Goal: Task Accomplishment & Management: Manage account settings

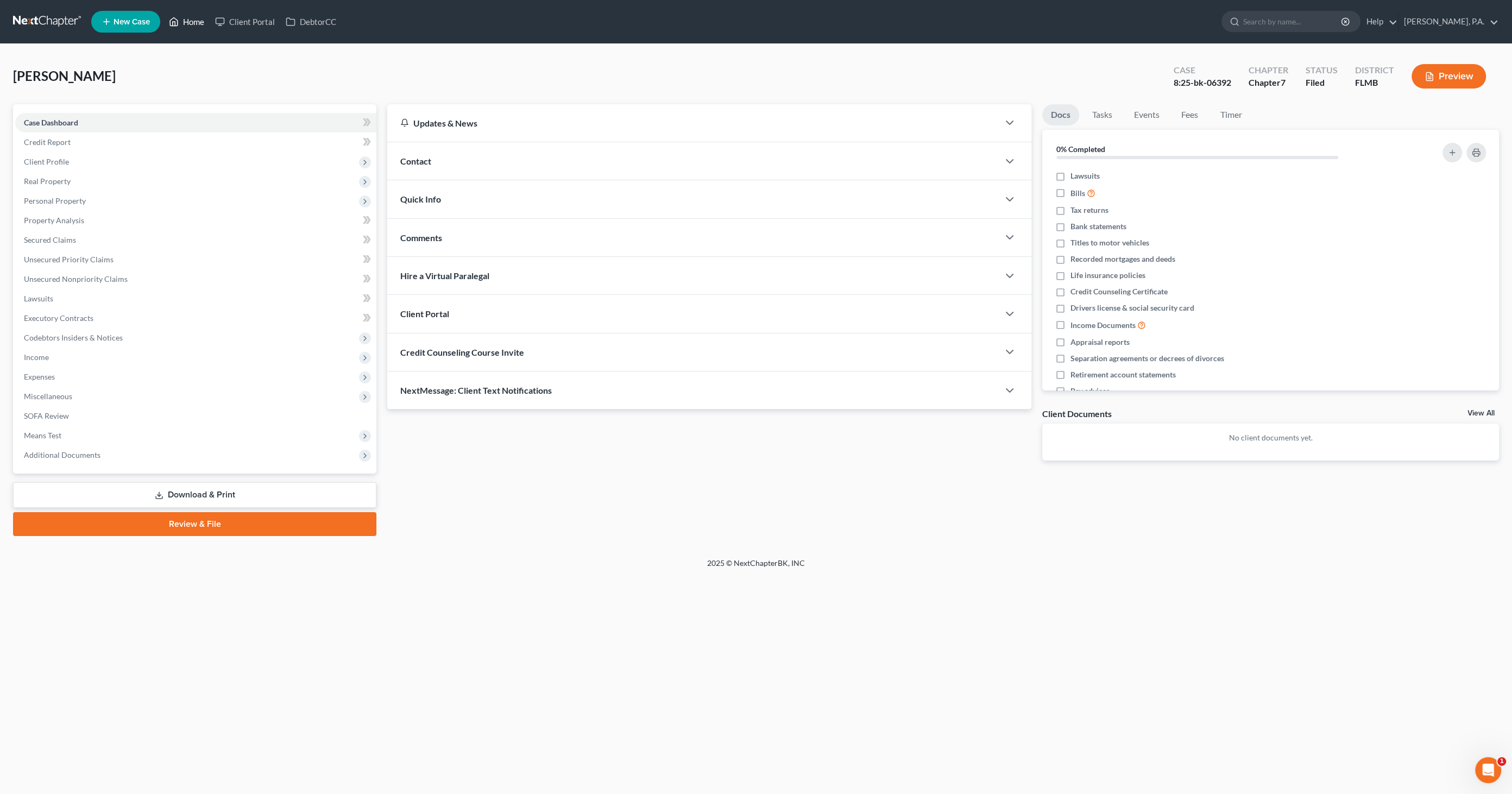
click at [193, 23] on link "Home" at bounding box center [186, 21] width 46 height 19
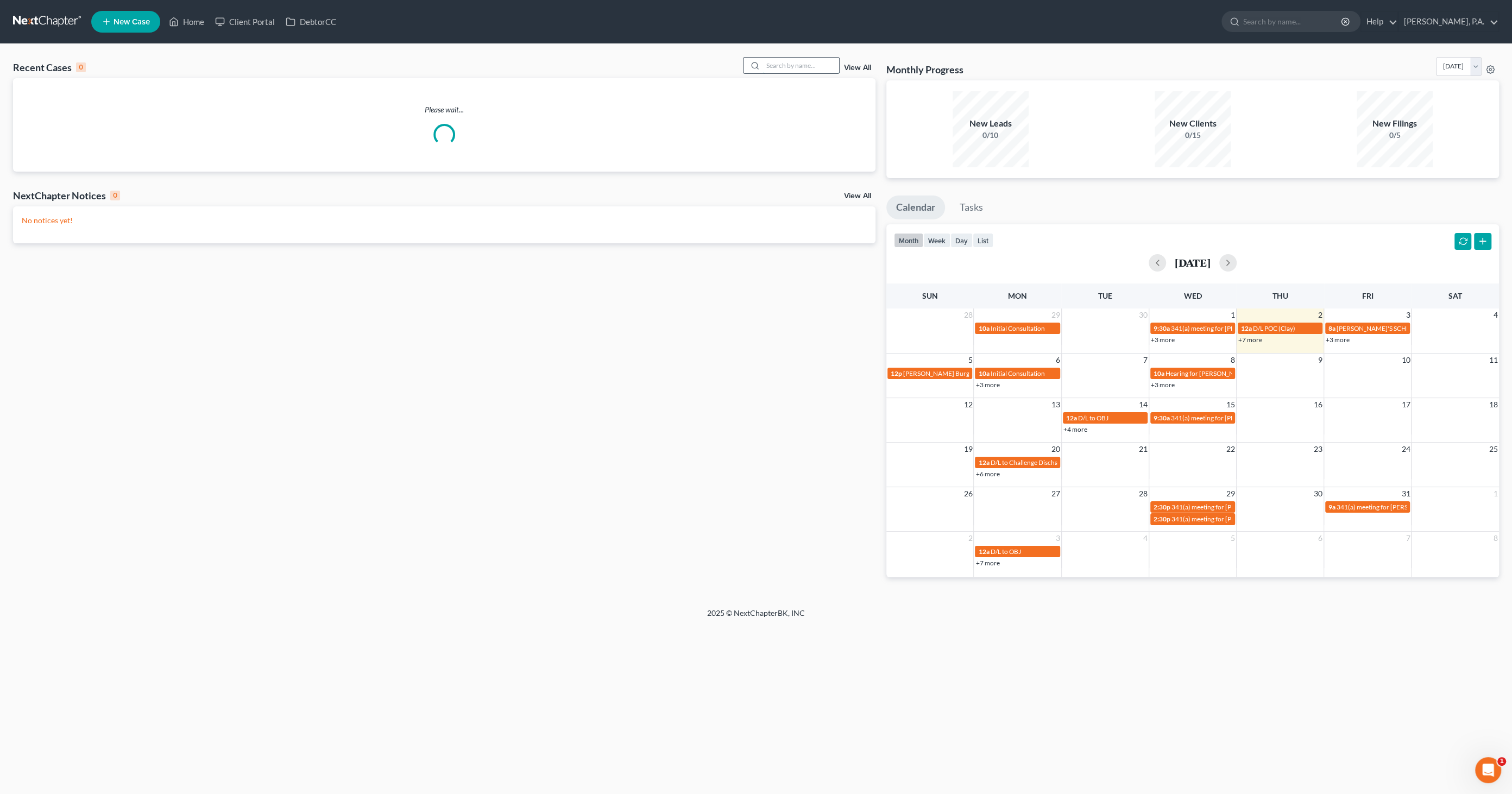
click at [813, 62] on input "search" at bounding box center [801, 66] width 76 height 16
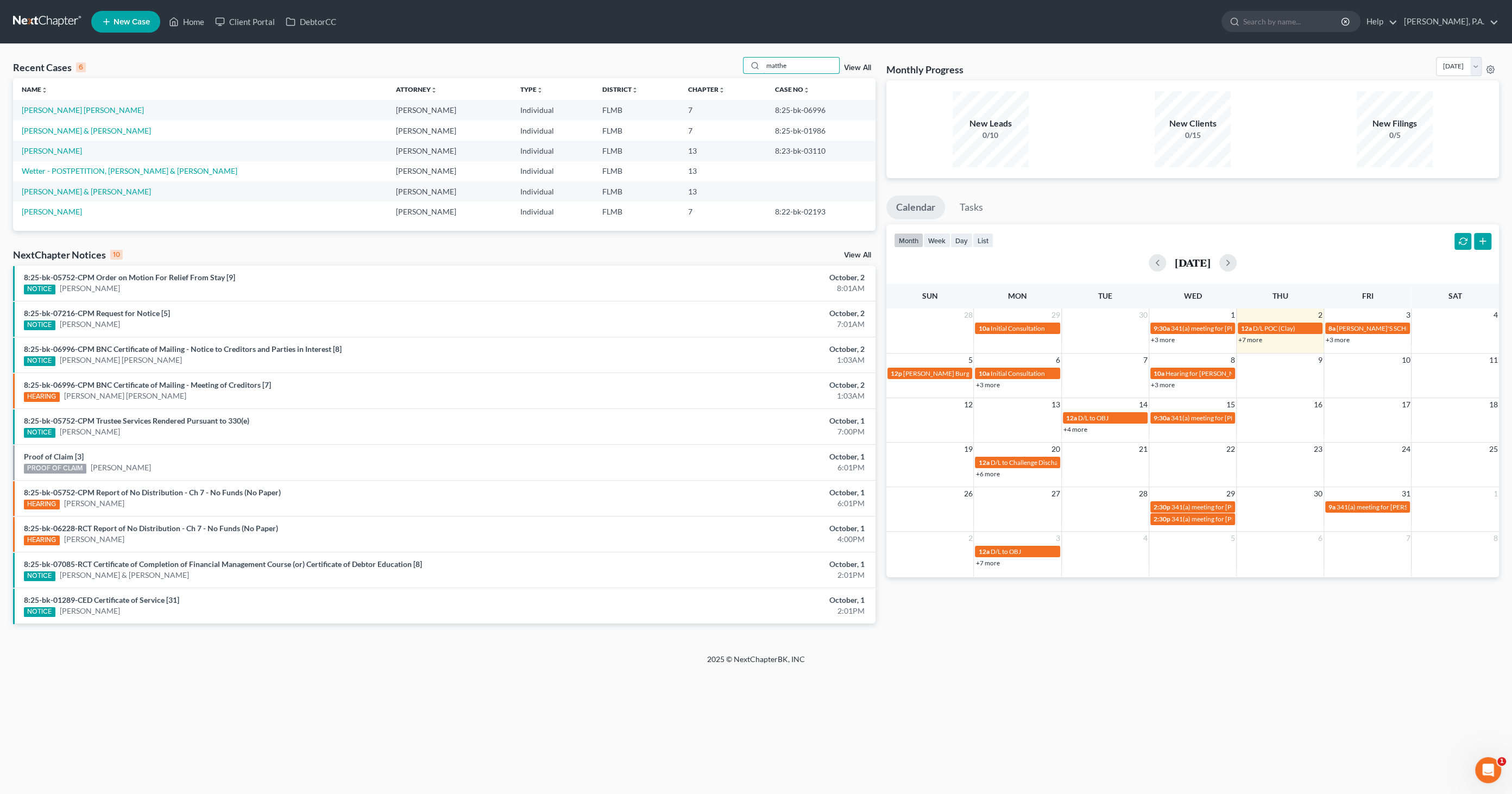
drag, startPoint x: 799, startPoint y: 65, endPoint x: 698, endPoint y: 52, distance: 101.8
click at [696, 59] on div "Recent Cases 6 matthe View All" at bounding box center [444, 67] width 862 height 21
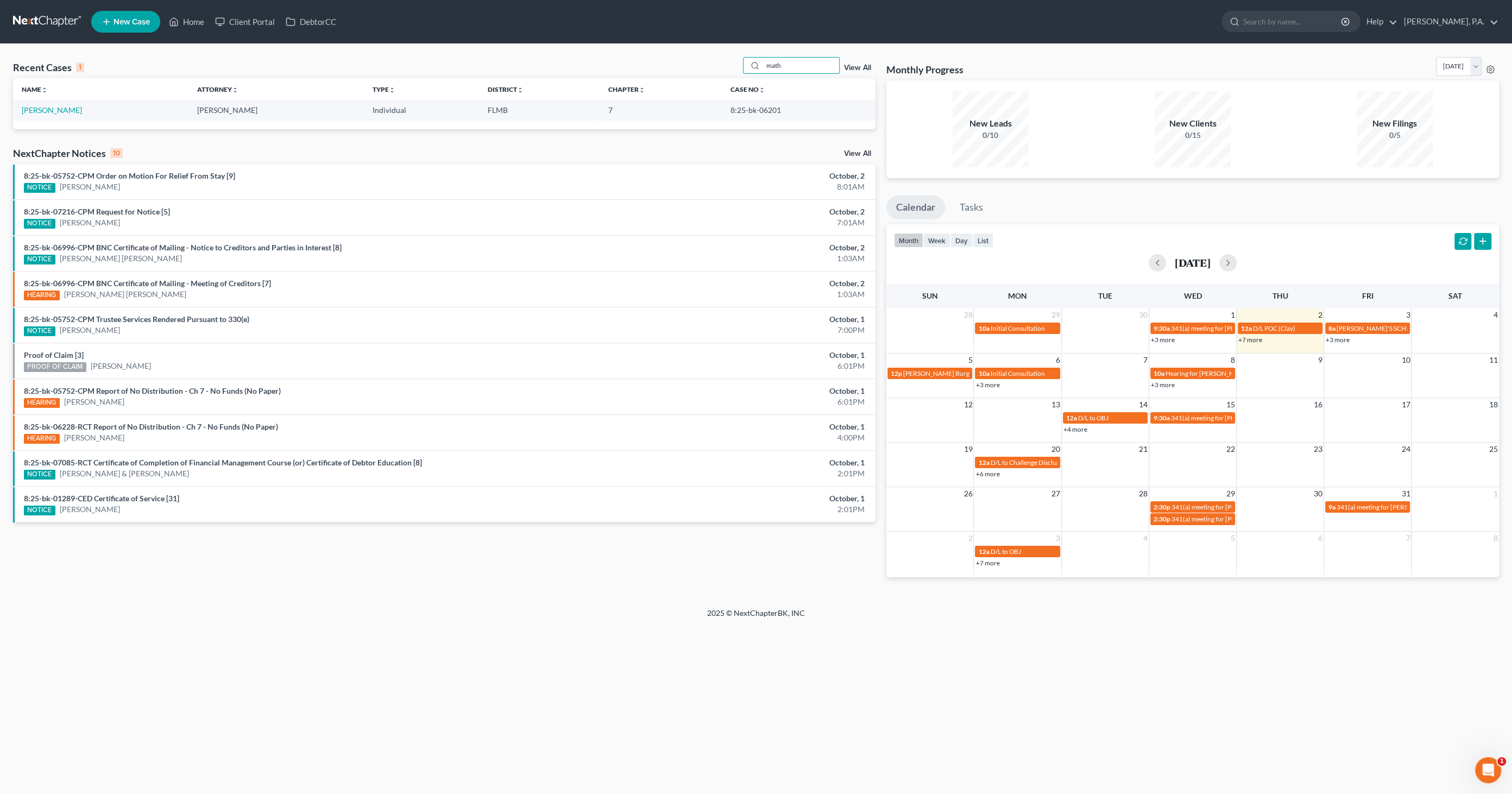
type input "math"
click at [65, 104] on td "[PERSON_NAME]" at bounding box center [101, 110] width 175 height 20
click at [65, 110] on link "[PERSON_NAME]" at bounding box center [51, 110] width 60 height 9
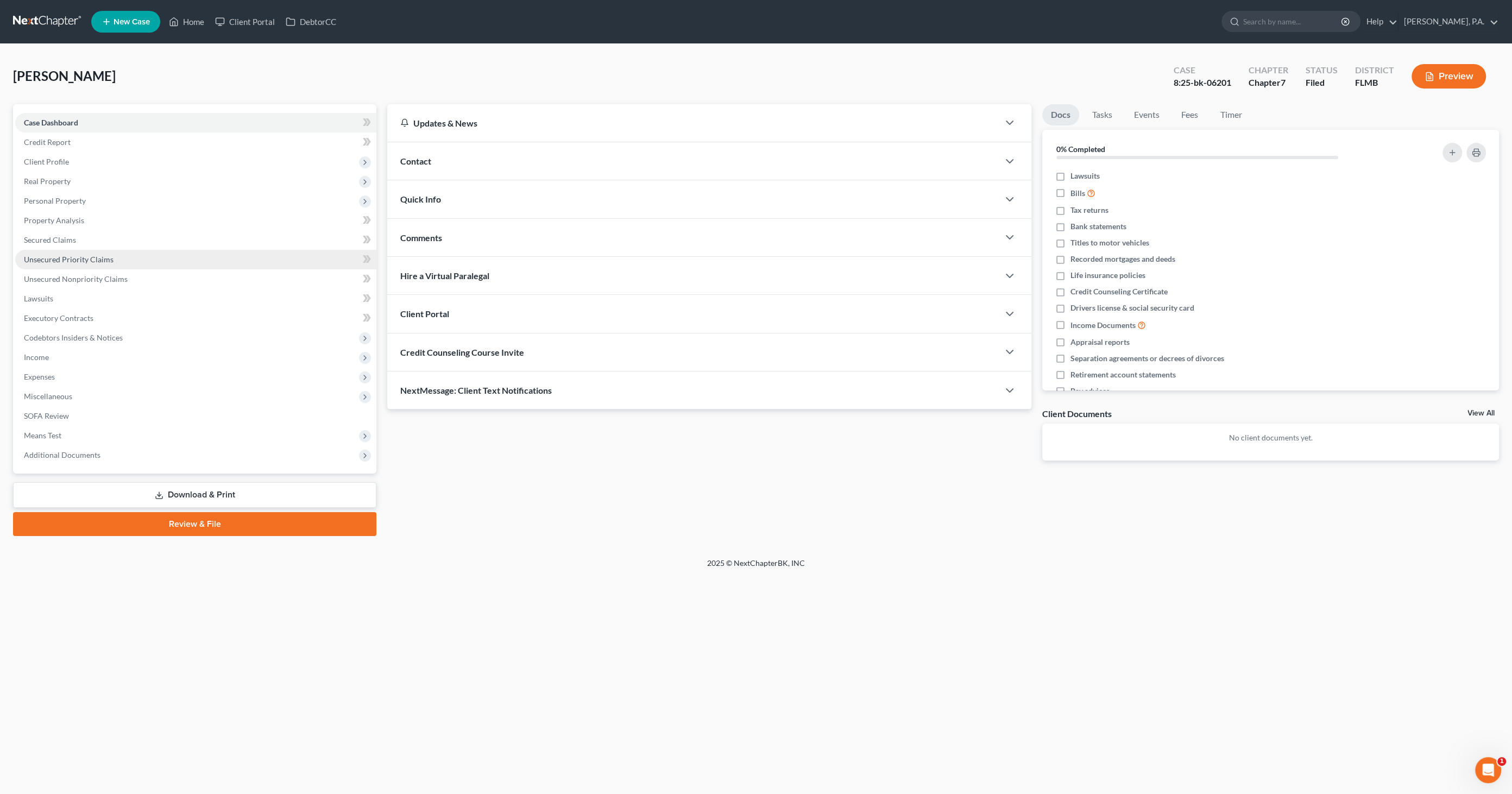
click at [55, 263] on span "Unsecured Priority Claims" at bounding box center [69, 259] width 90 height 9
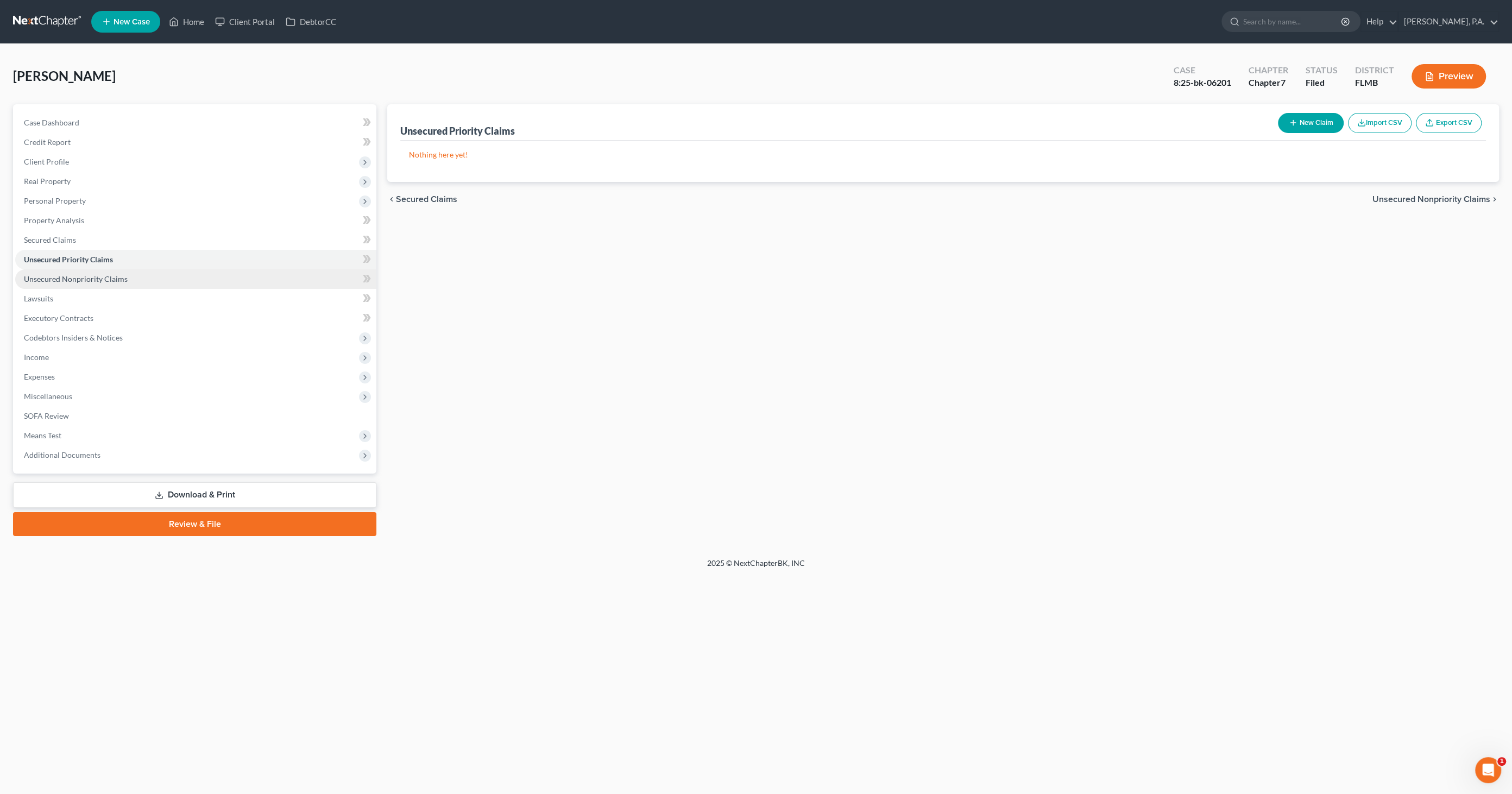
click at [52, 275] on span "Unsecured Nonpriority Claims" at bounding box center [76, 279] width 104 height 9
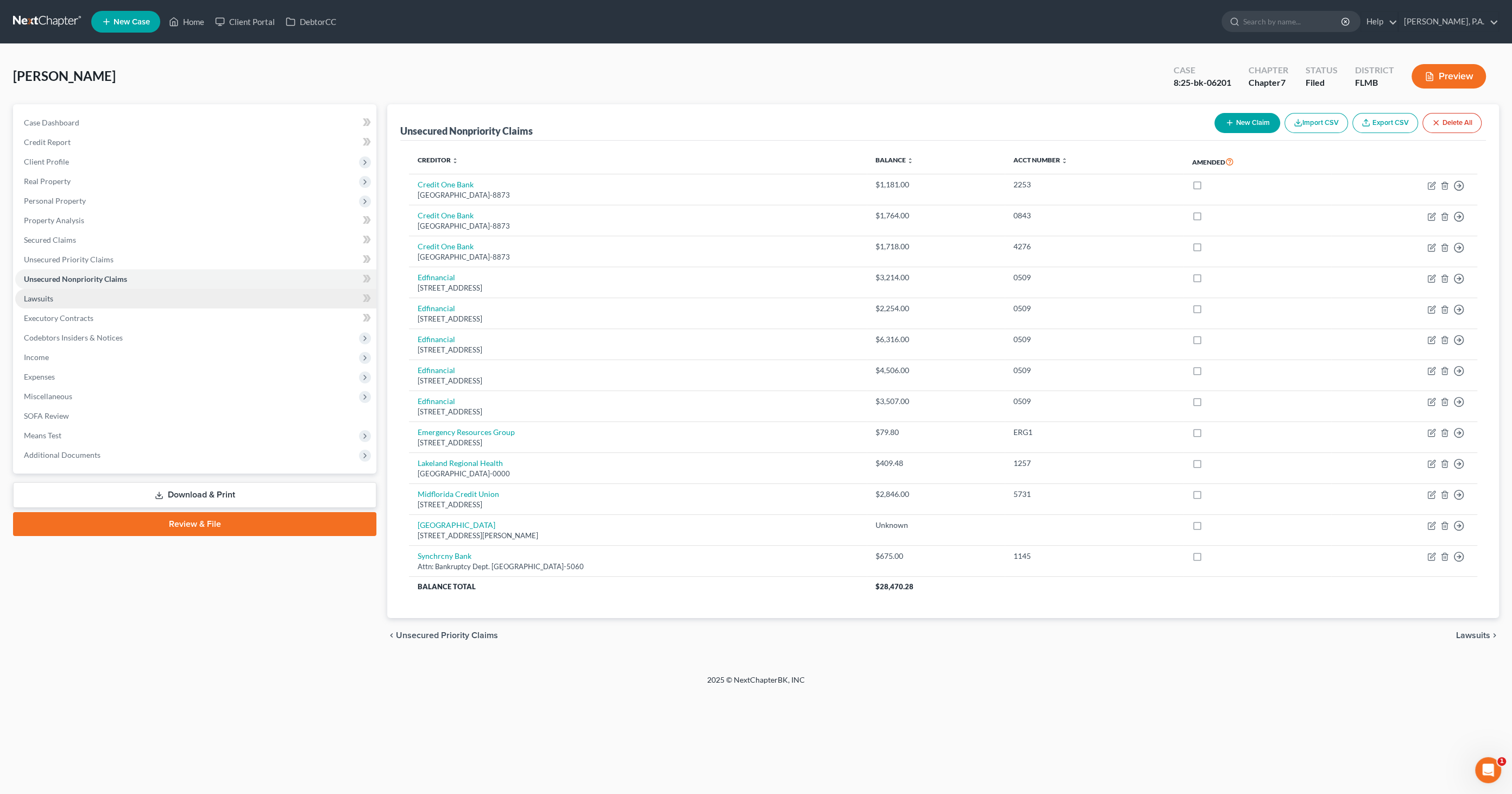
click at [42, 294] on span "Lawsuits" at bounding box center [38, 298] width 29 height 9
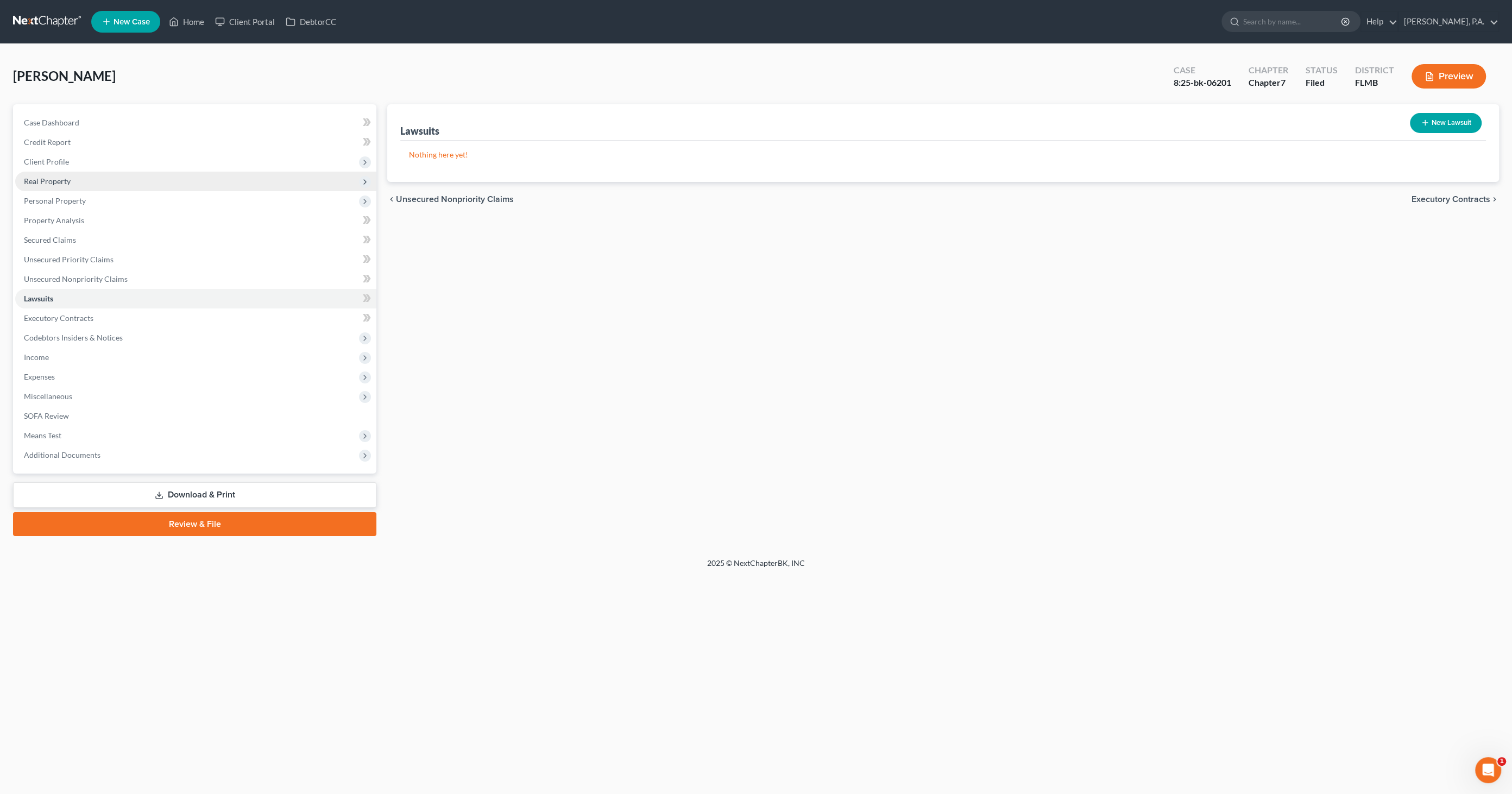
click at [46, 176] on span "Real Property" at bounding box center [47, 181] width 47 height 9
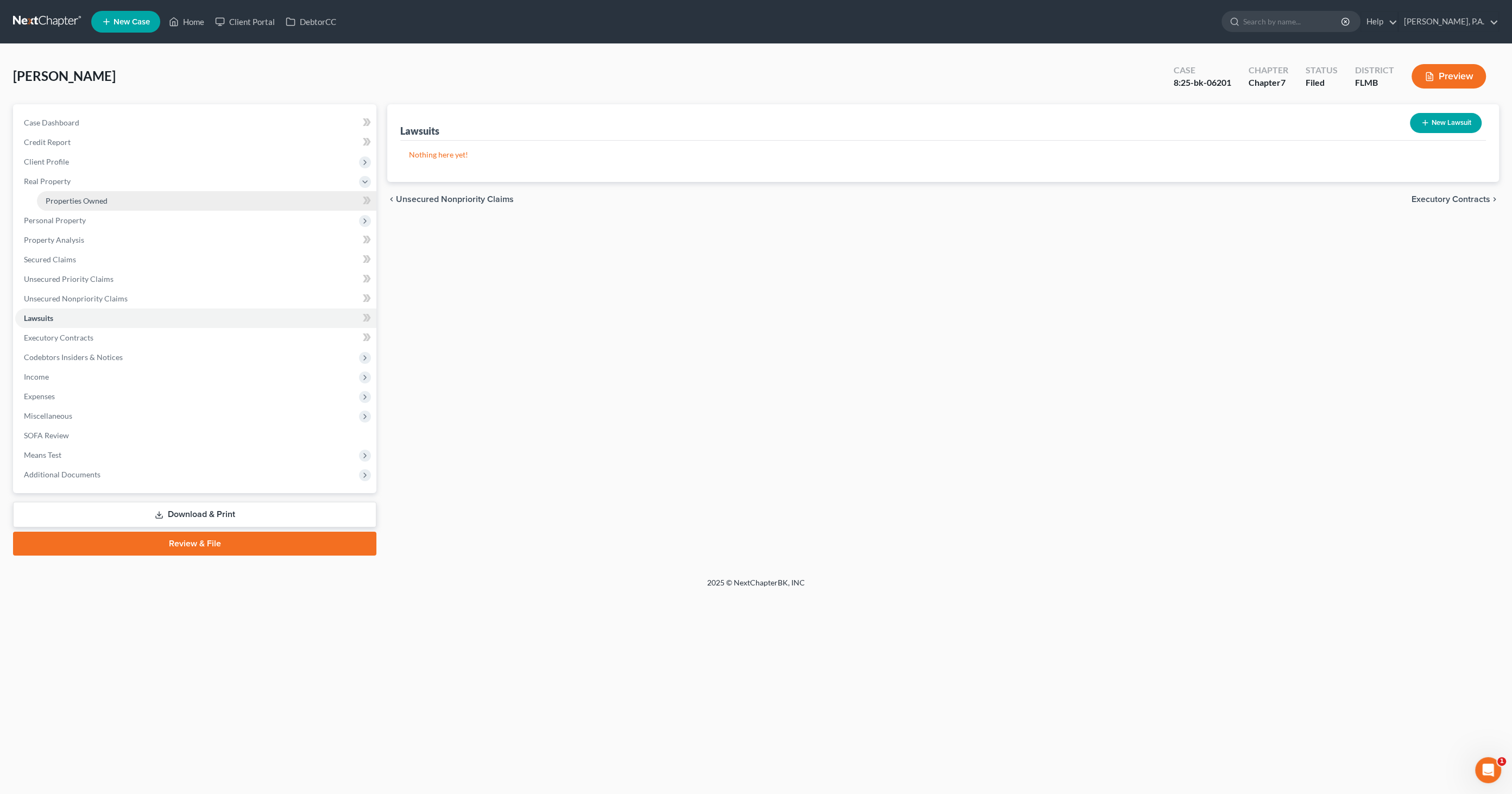
click at [42, 192] on link "Properties Owned" at bounding box center [206, 201] width 339 height 19
click at [40, 215] on span "Personal Property" at bounding box center [55, 220] width 62 height 9
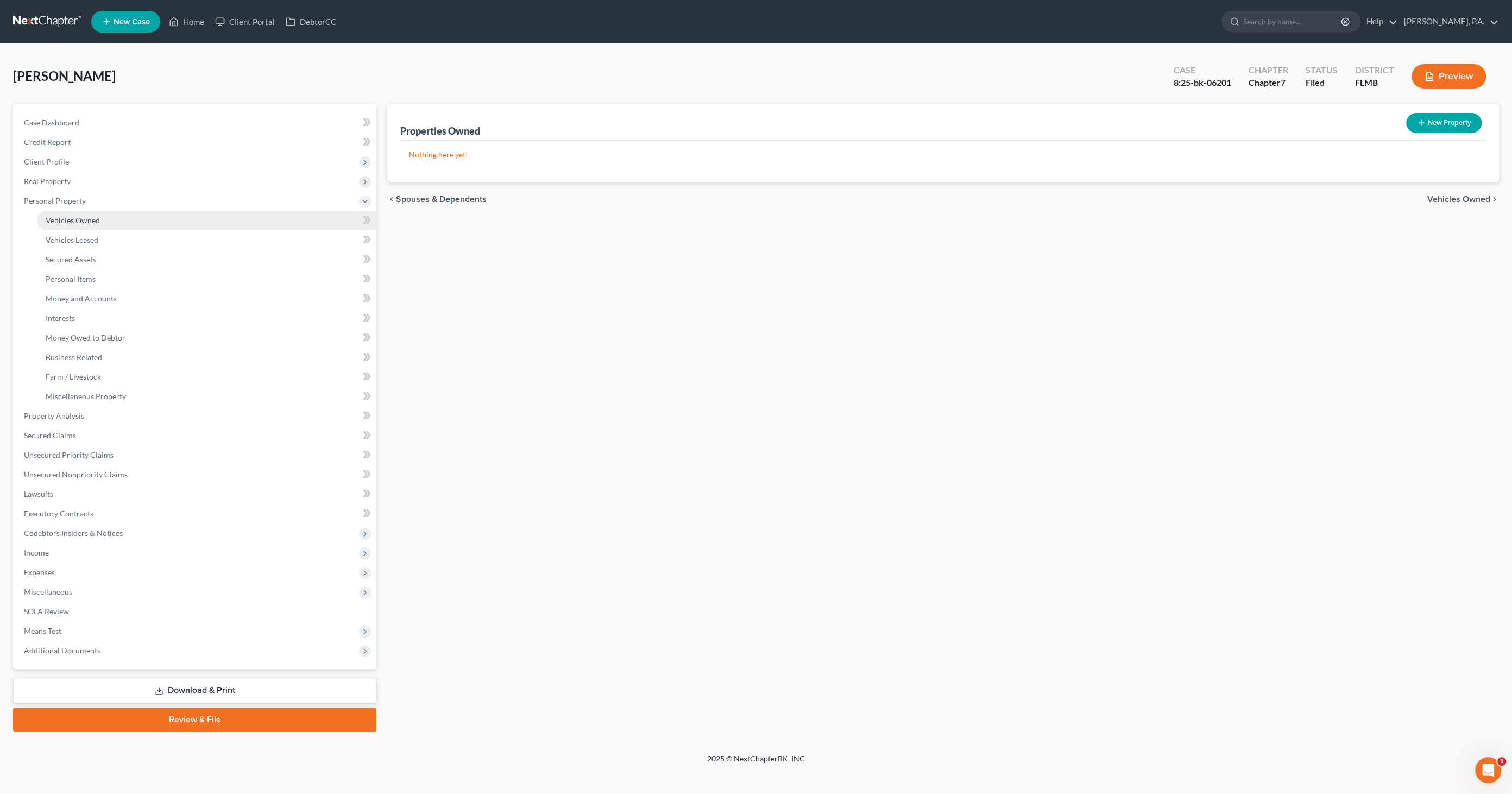
click at [43, 222] on link "Vehicles Owned" at bounding box center [206, 221] width 339 height 19
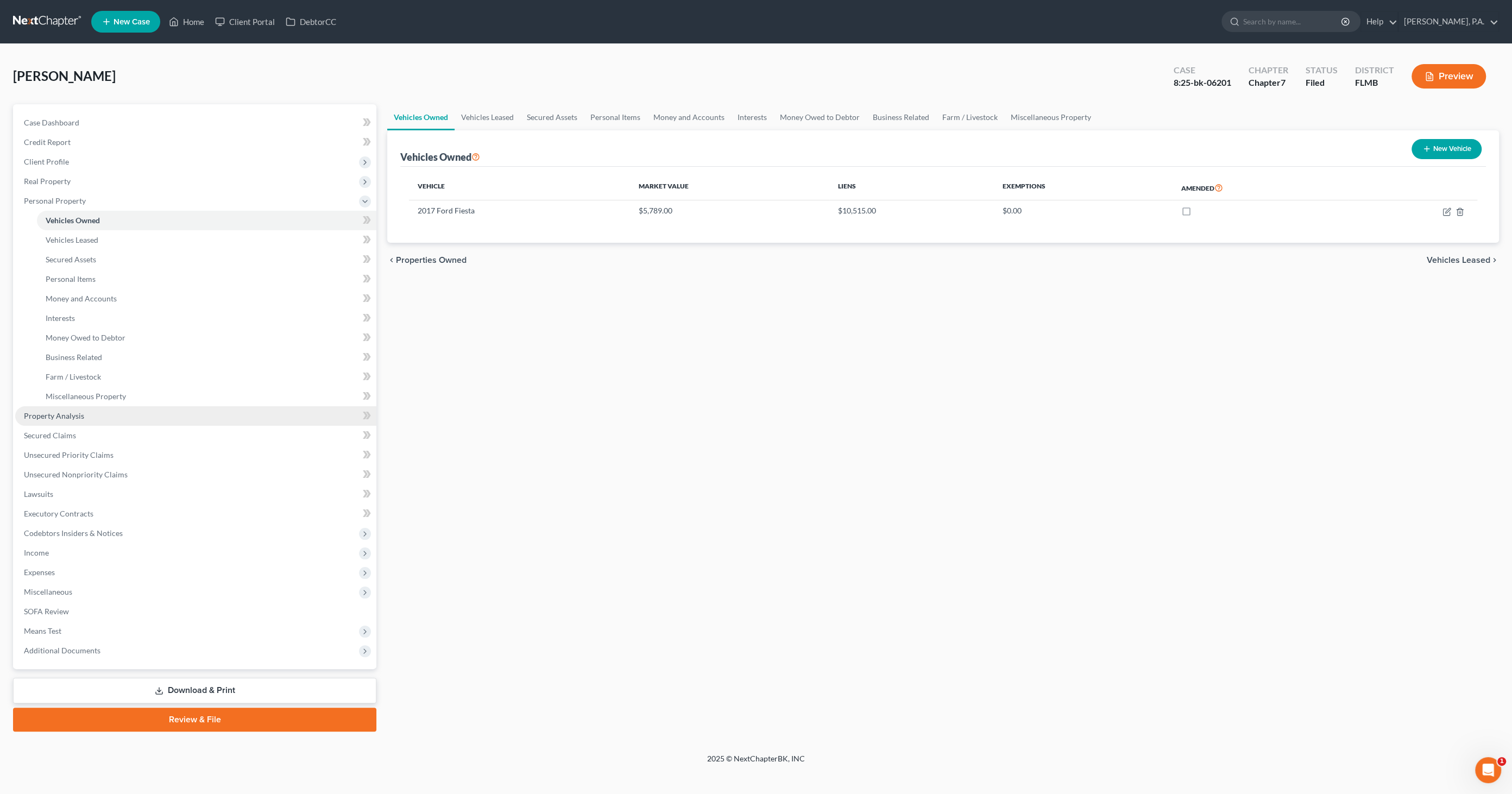
click at [65, 418] on span "Property Analysis" at bounding box center [54, 416] width 60 height 9
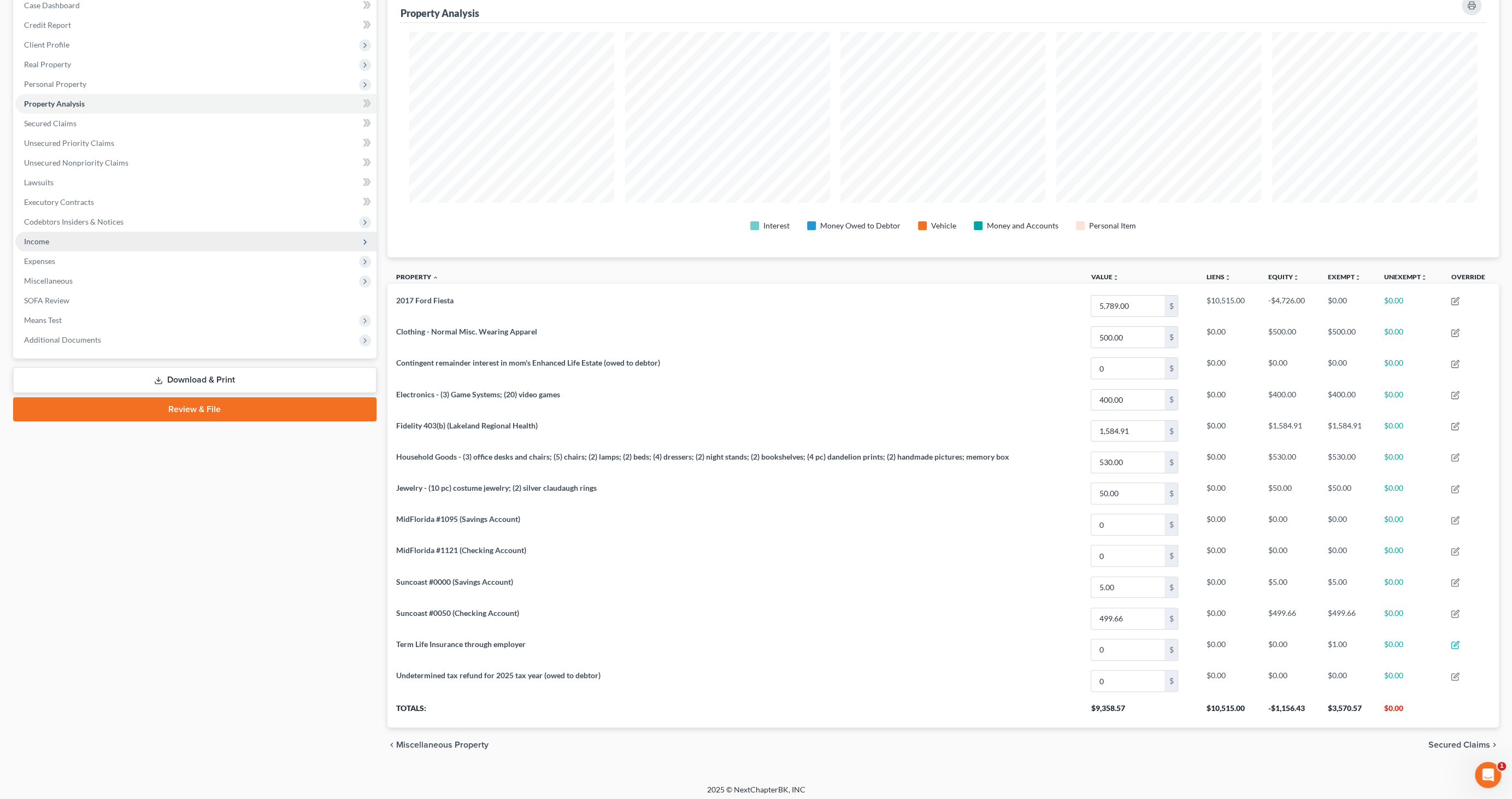
click at [43, 242] on span "Income" at bounding box center [37, 241] width 25 height 9
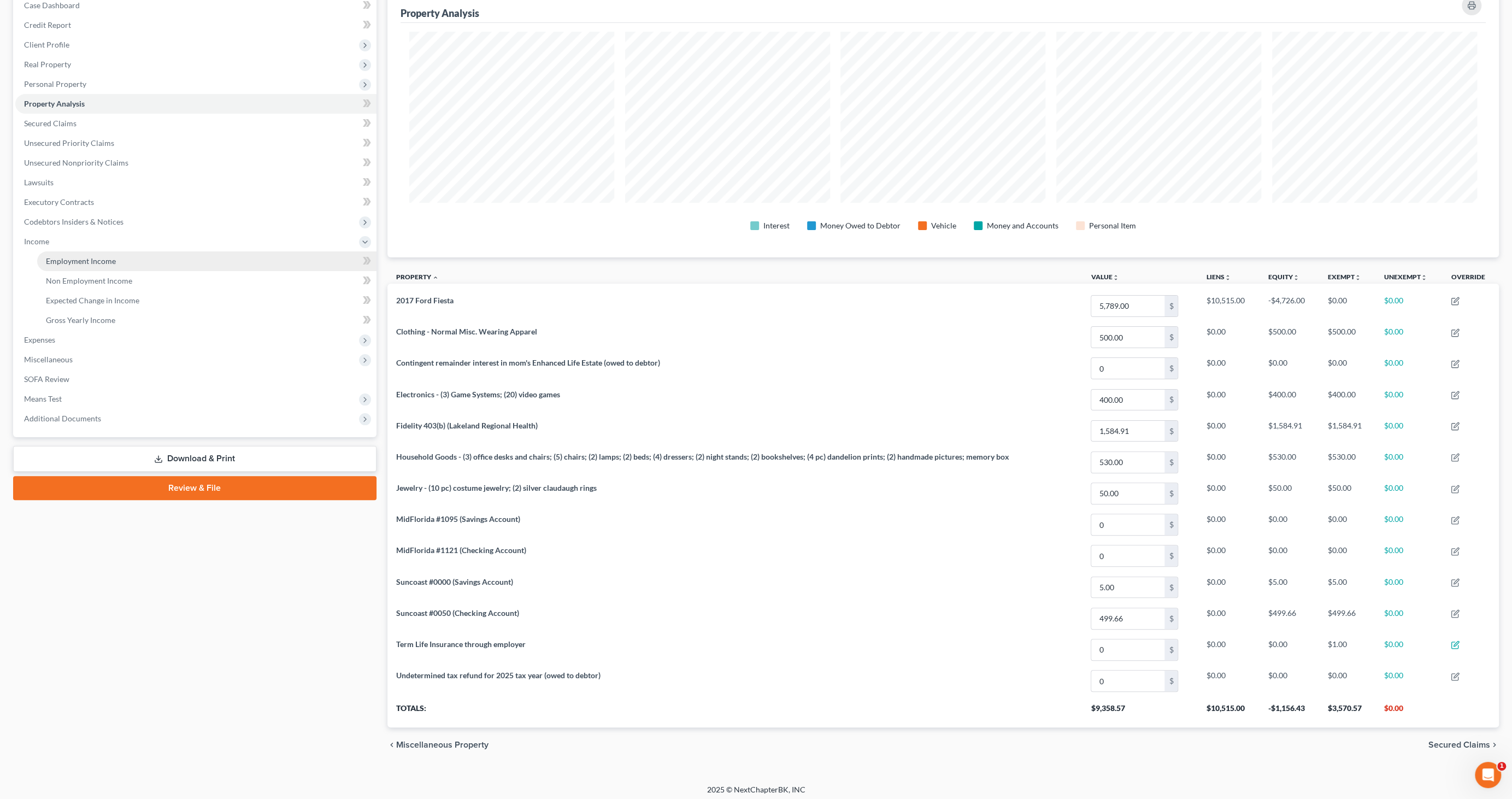
click at [50, 257] on span "Employment Income" at bounding box center [80, 261] width 70 height 9
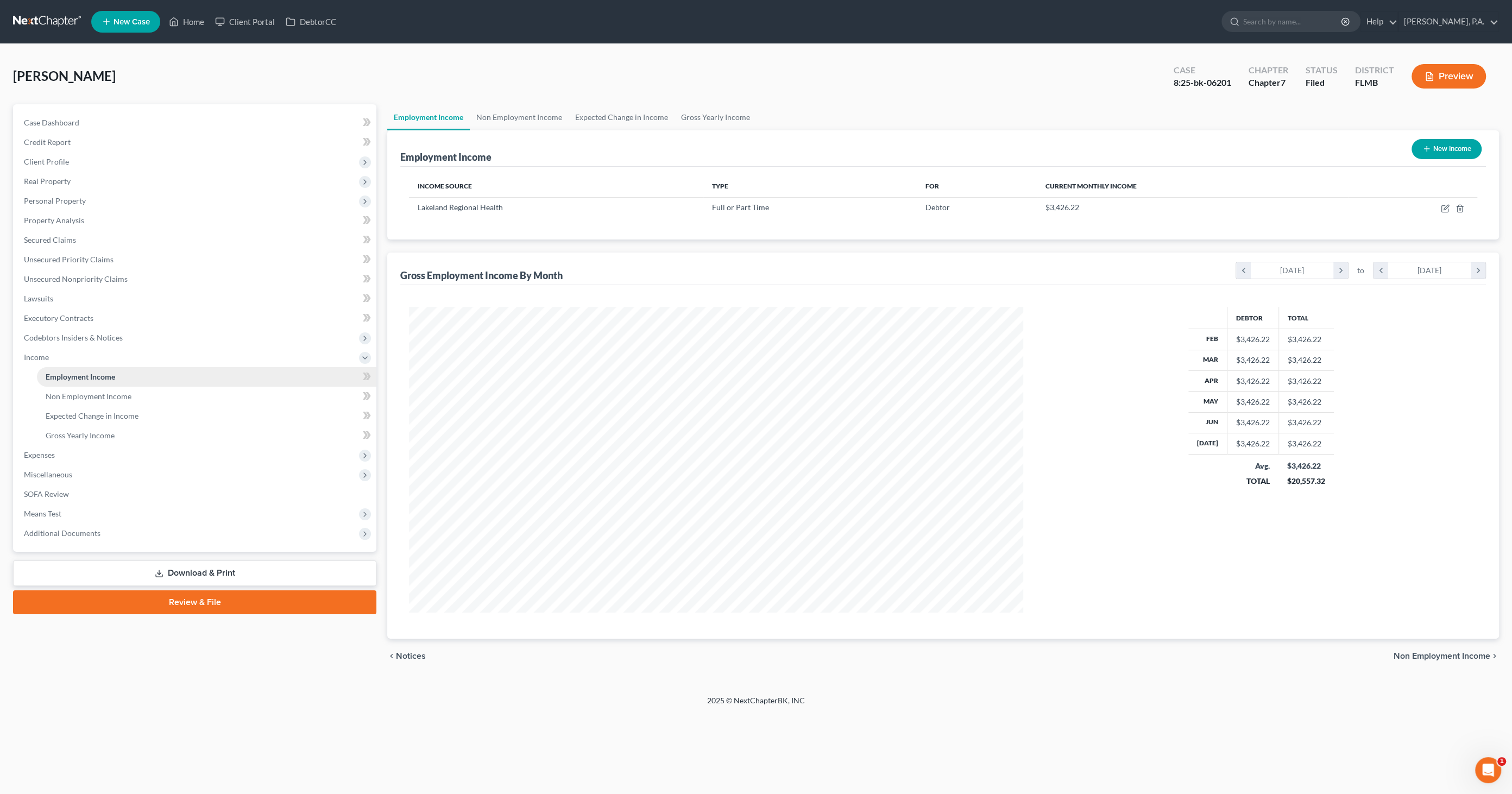
scroll to position [305, 636]
click at [91, 402] on link "Non Employment Income" at bounding box center [206, 396] width 339 height 19
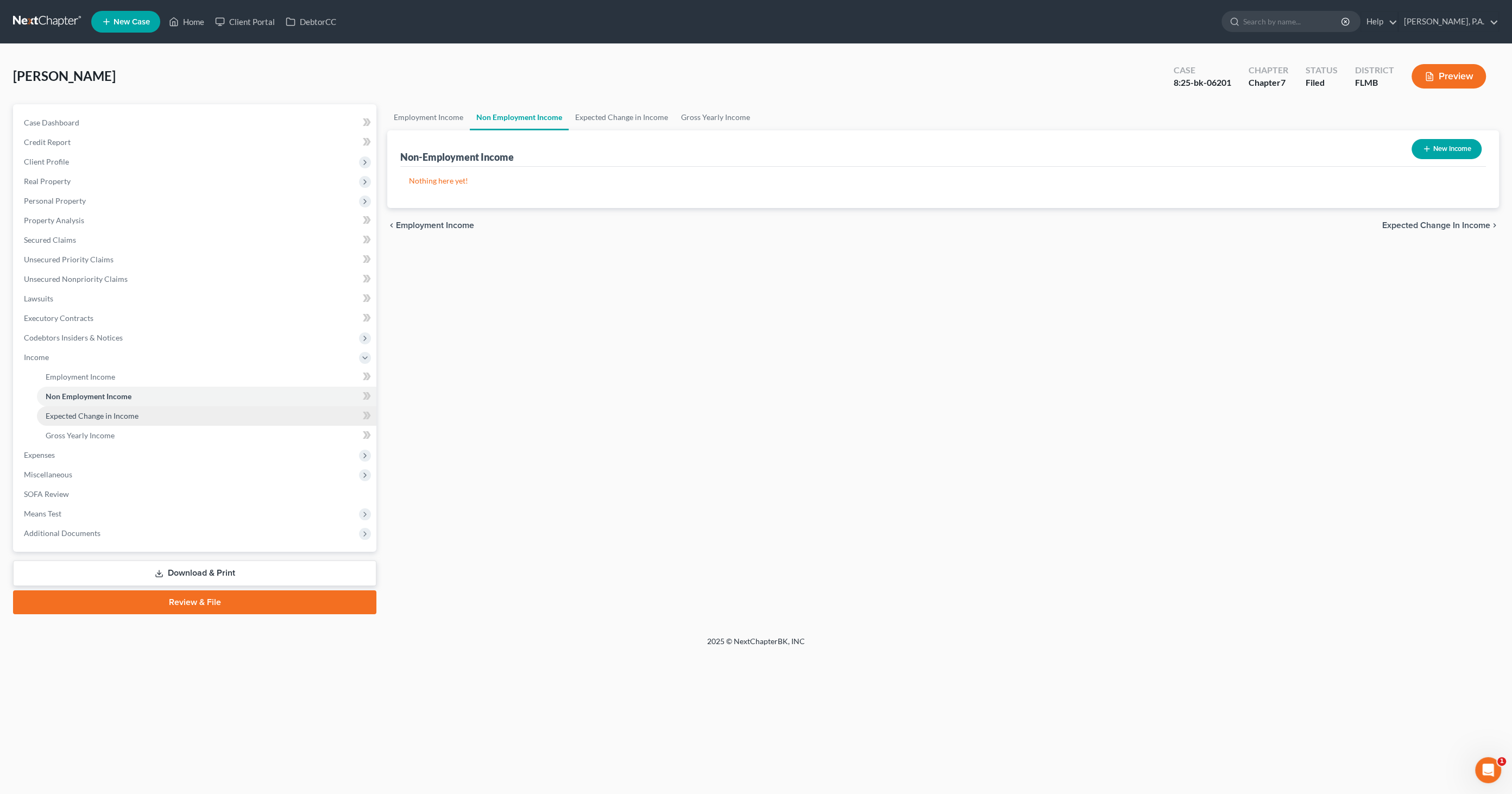
click at [86, 424] on link "Expected Change in Income" at bounding box center [206, 416] width 339 height 19
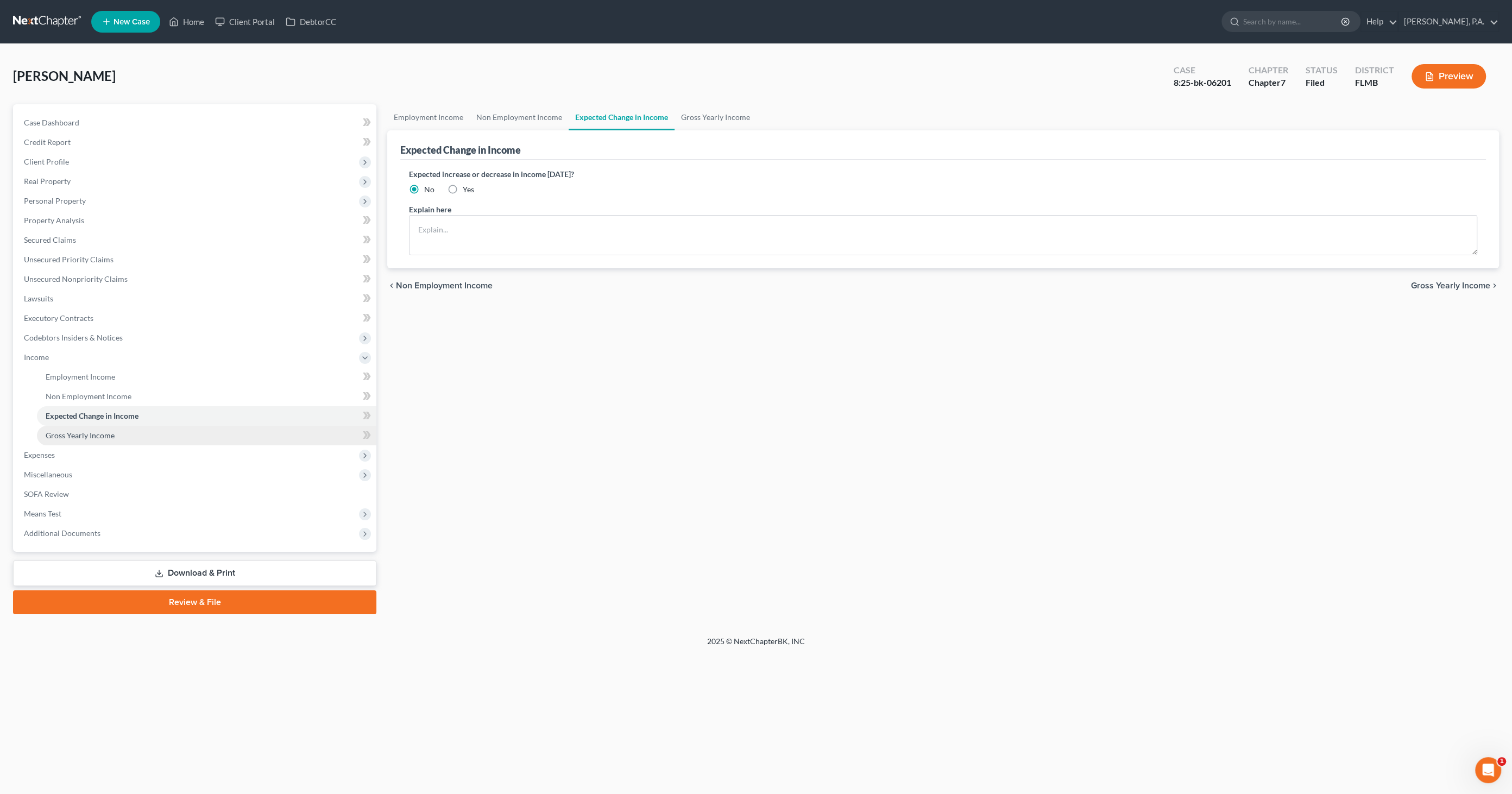
click at [82, 440] on link "Gross Yearly Income" at bounding box center [206, 435] width 339 height 19
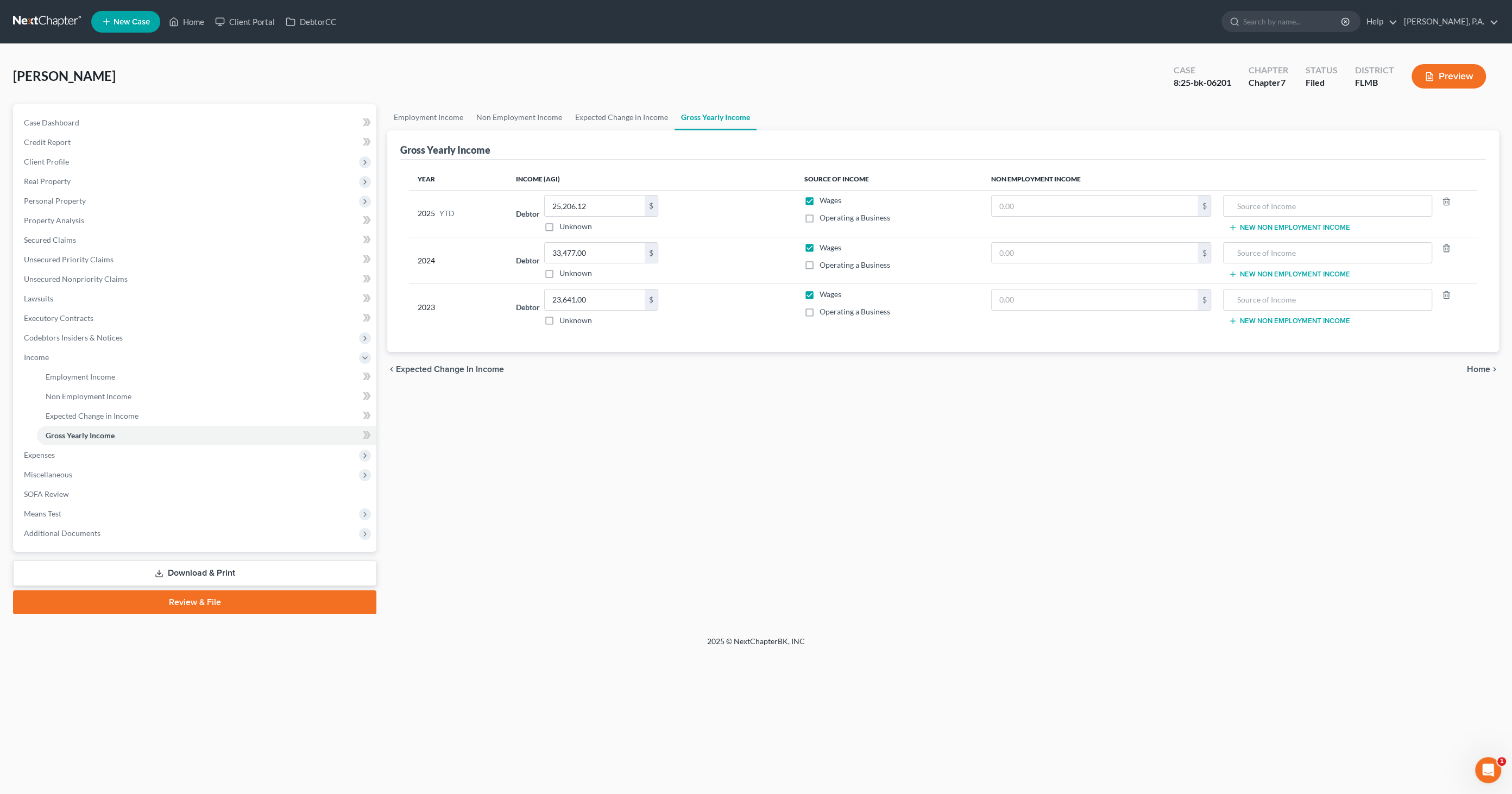
click at [1434, 77] on button "Preview" at bounding box center [1448, 77] width 75 height 25
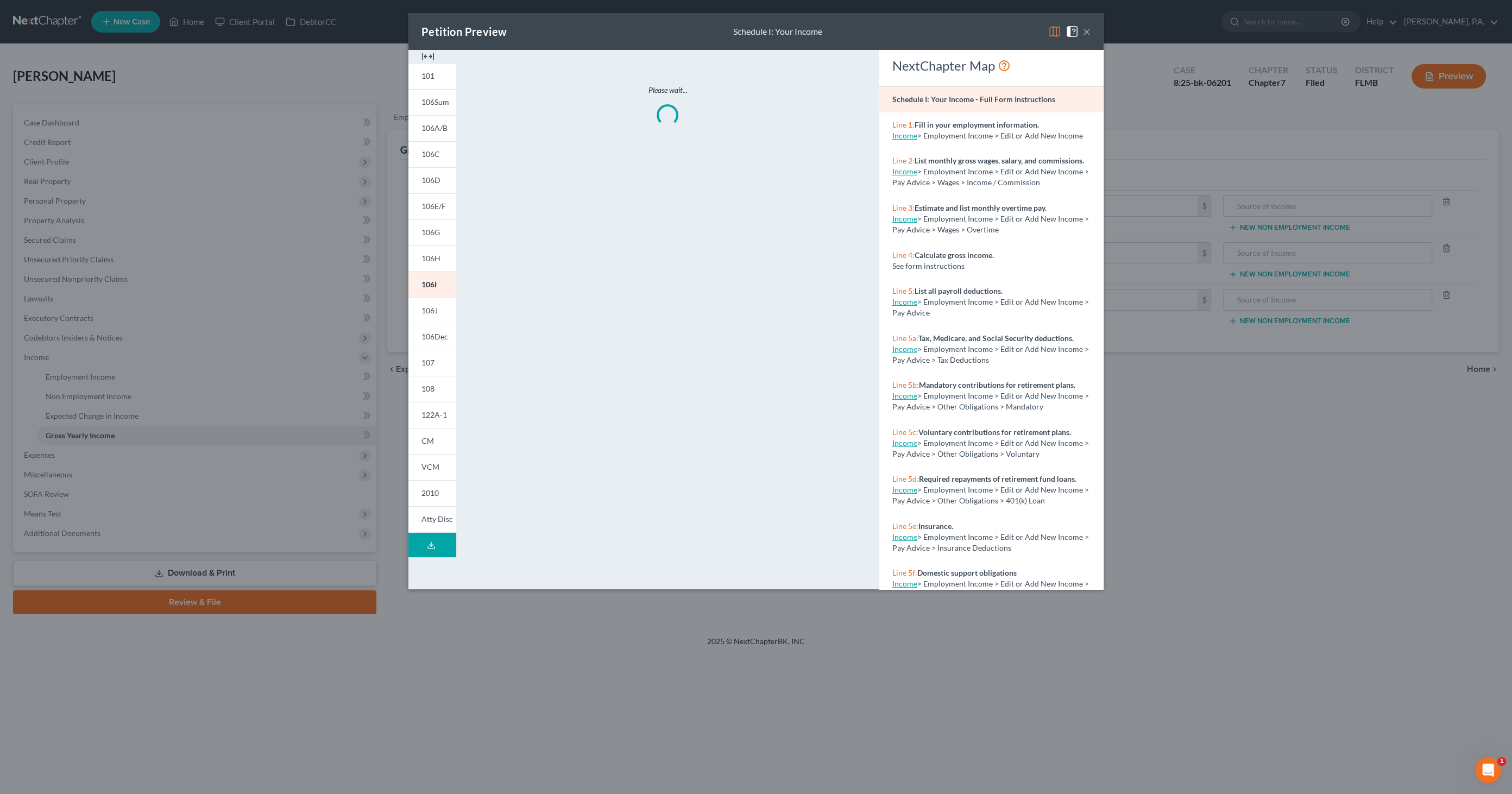
click at [427, 53] on img at bounding box center [428, 56] width 13 height 13
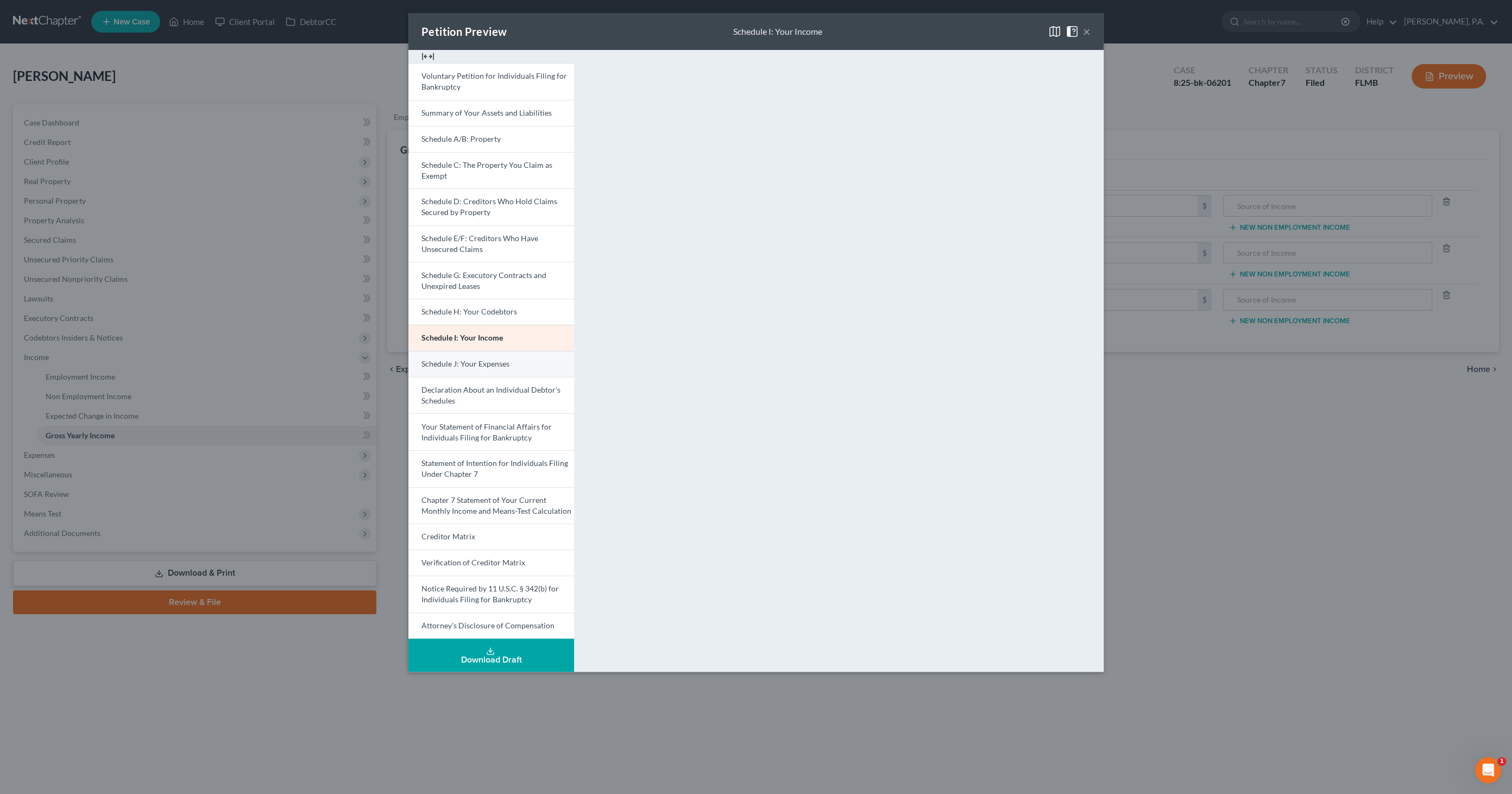
click at [466, 366] on span "Schedule J: Your Expenses" at bounding box center [465, 363] width 88 height 9
click at [483, 142] on span "Schedule A/B: Property" at bounding box center [461, 139] width 79 height 9
click at [494, 432] on span "Your Statement of Financial Affairs for Individuals Filing for Bankruptcy" at bounding box center [486, 431] width 130 height 20
click at [489, 341] on span "Schedule I: Your Income" at bounding box center [461, 337] width 81 height 9
click at [1087, 30] on button "×" at bounding box center [1087, 32] width 8 height 13
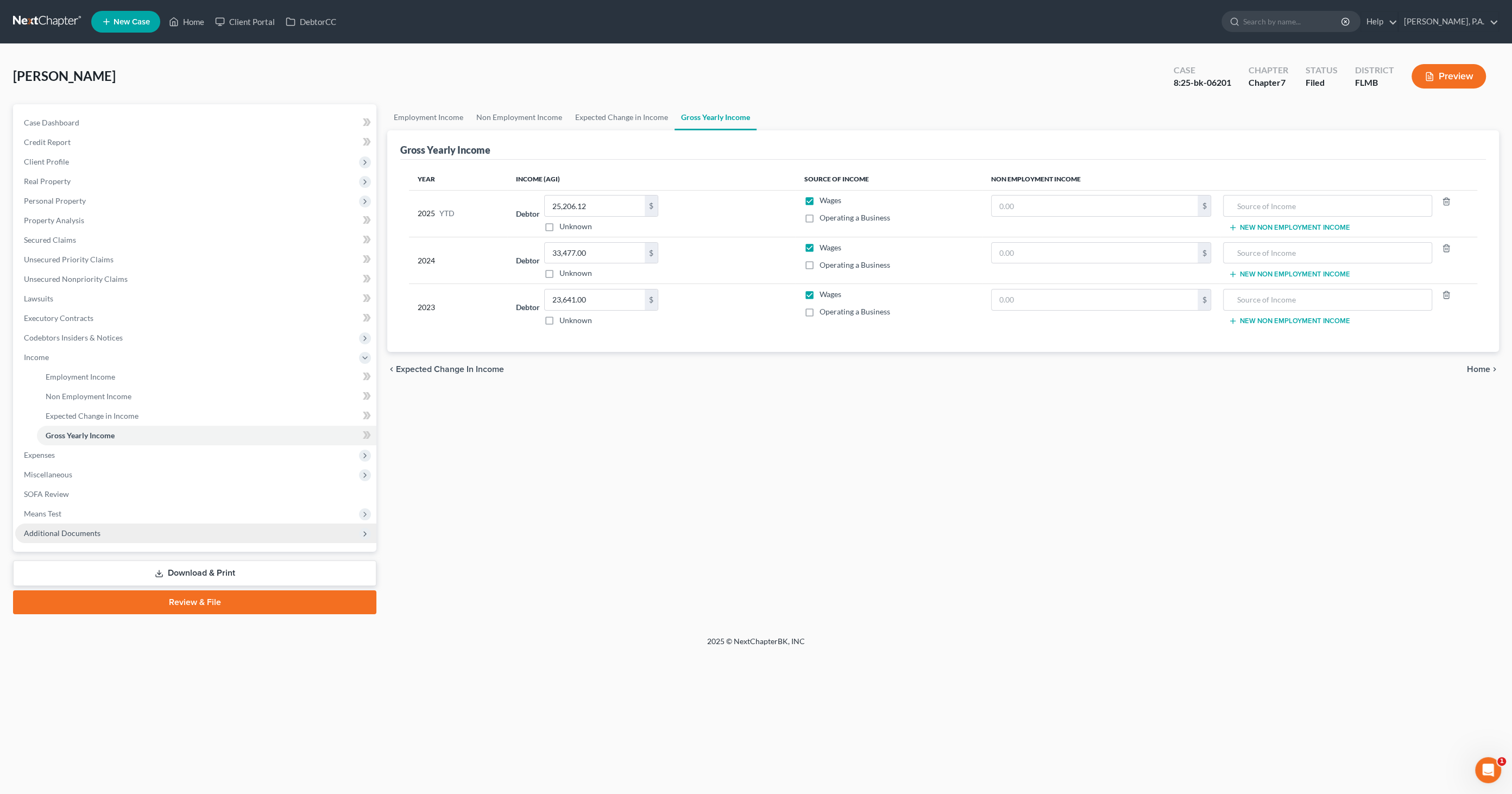
click at [50, 536] on span "Additional Documents" at bounding box center [62, 533] width 77 height 9
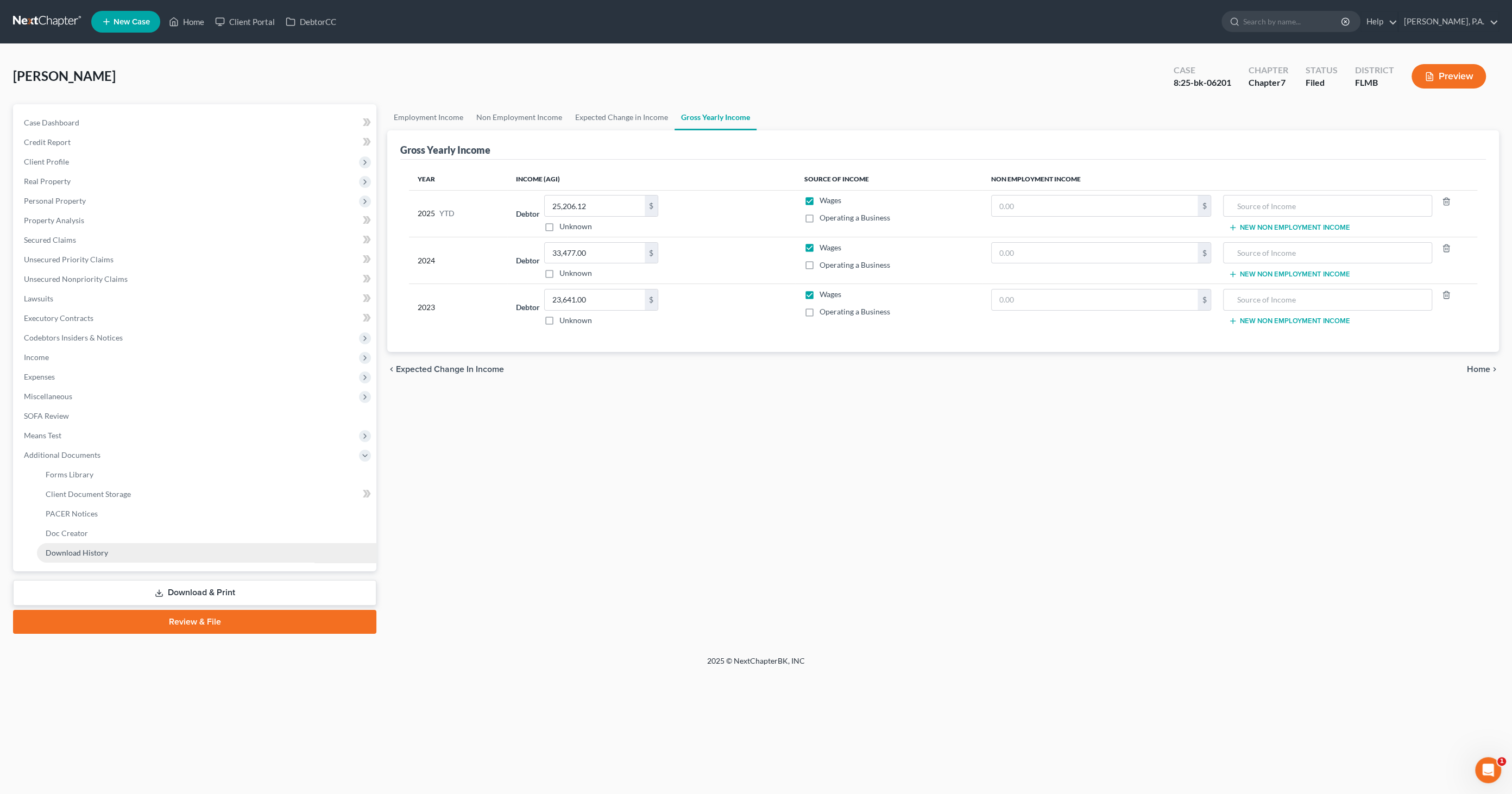
click at [61, 558] on link "Download History" at bounding box center [206, 553] width 339 height 19
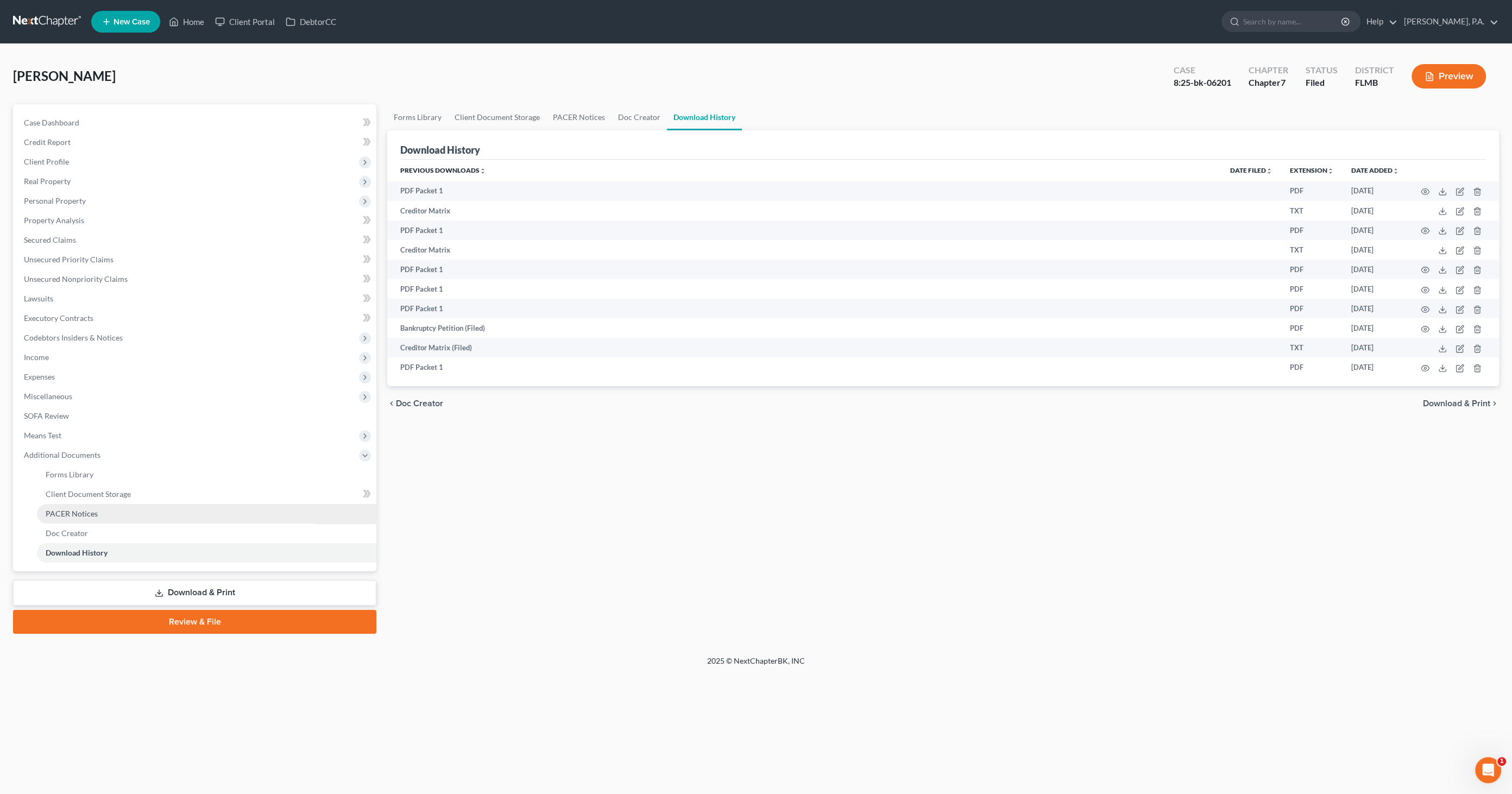
click at [69, 514] on span "PACER Notices" at bounding box center [71, 513] width 52 height 9
